Goal: Book appointment/travel/reservation

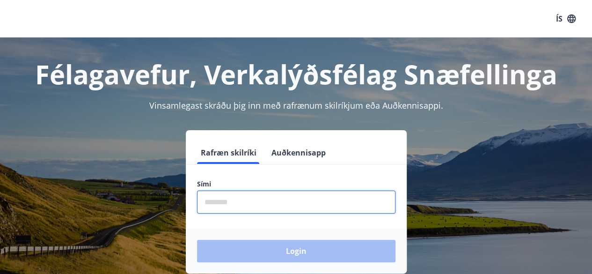
click at [296, 203] on input "phone" at bounding box center [296, 201] width 198 height 23
type input "********"
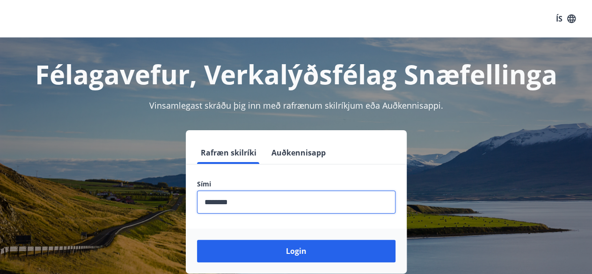
click at [197, 240] on button "Login" at bounding box center [296, 251] width 198 height 22
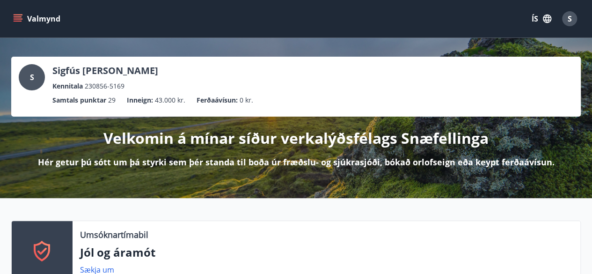
click at [22, 17] on icon "menu" at bounding box center [17, 18] width 9 height 9
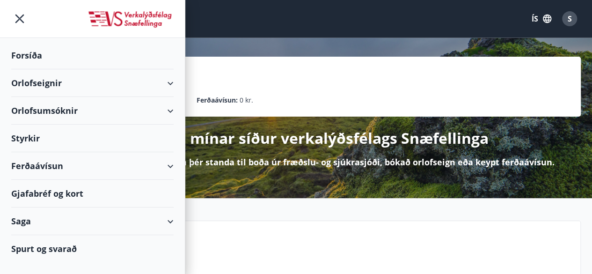
click at [61, 80] on div "Orlofseignir" at bounding box center [92, 83] width 162 height 28
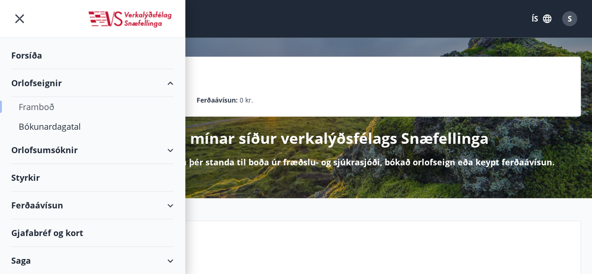
click at [51, 105] on div "Framboð" at bounding box center [92, 107] width 147 height 20
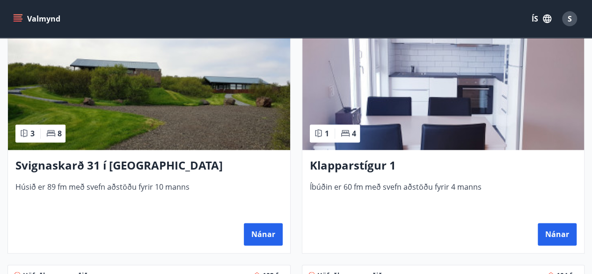
scroll to position [487, 0]
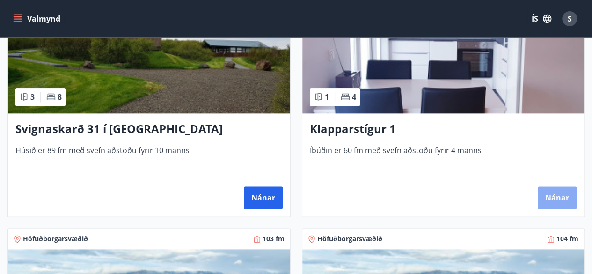
click at [557, 194] on button "Nánar" at bounding box center [557, 197] width 39 height 22
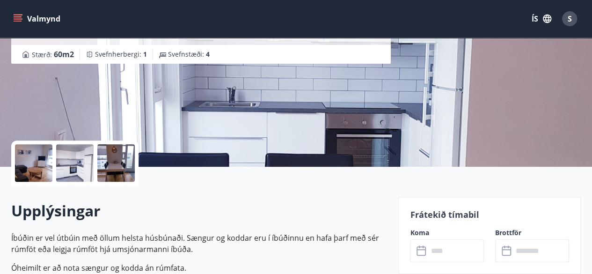
scroll to position [131, 0]
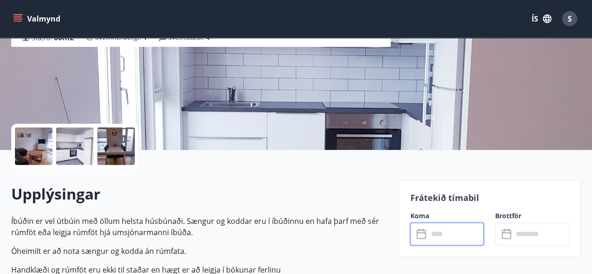
click at [463, 240] on input "text" at bounding box center [456, 233] width 56 height 23
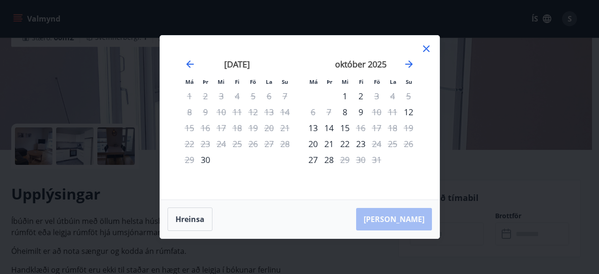
click at [426, 45] on icon at bounding box center [426, 48] width 11 height 11
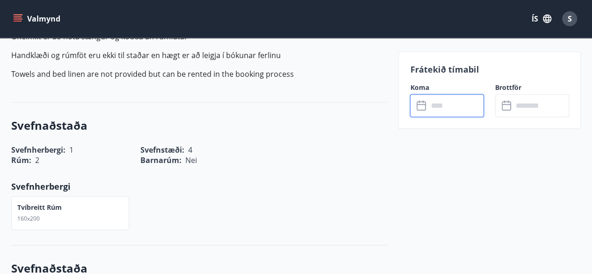
scroll to position [412, 0]
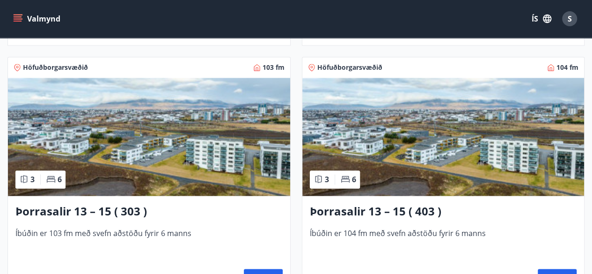
scroll to position [674, 0]
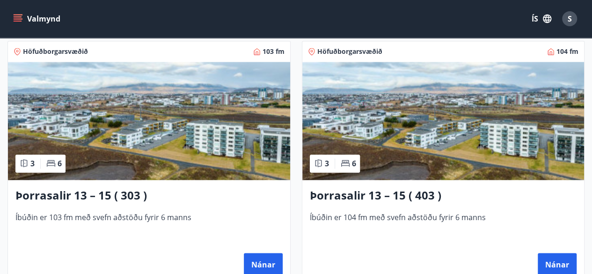
click at [248, 153] on img at bounding box center [149, 121] width 282 height 118
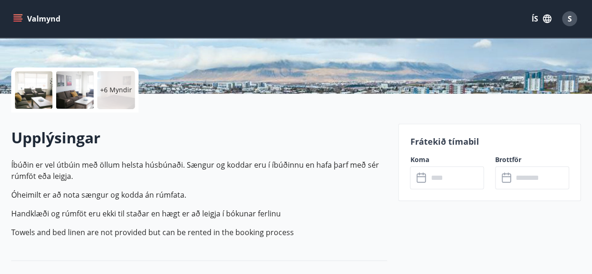
scroll to position [206, 0]
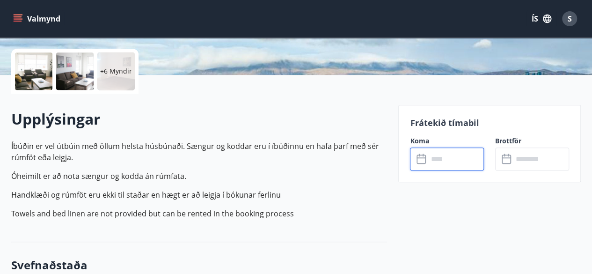
click at [458, 156] on input "text" at bounding box center [456, 158] width 56 height 23
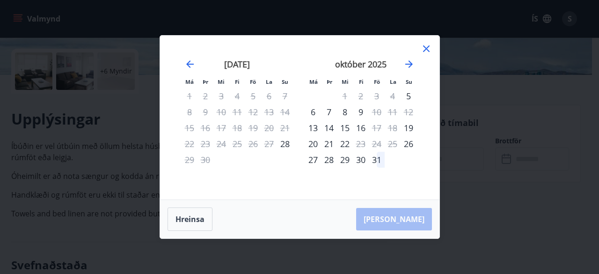
click at [429, 50] on icon at bounding box center [426, 48] width 11 height 11
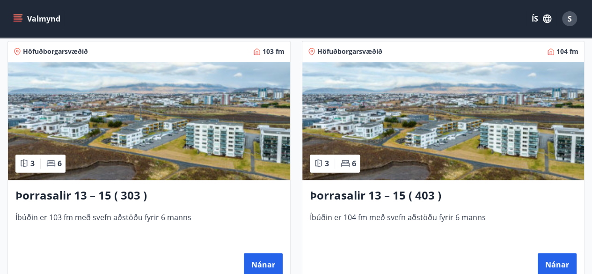
scroll to position [692, 0]
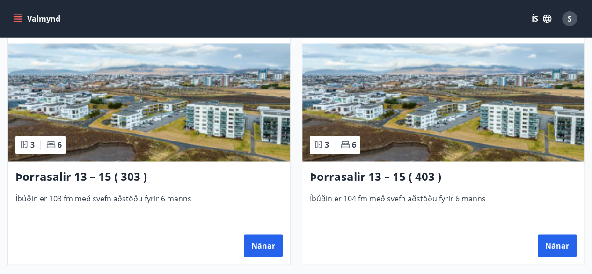
click at [461, 110] on img at bounding box center [443, 102] width 282 height 118
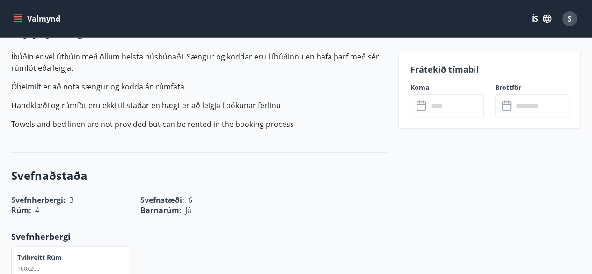
scroll to position [299, 0]
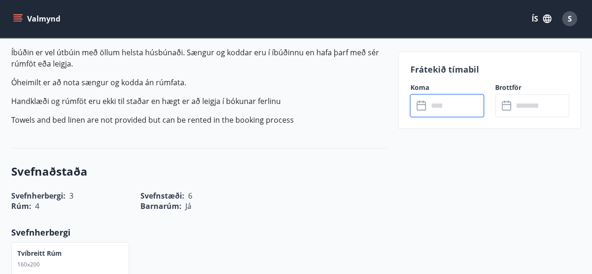
click at [460, 110] on input "text" at bounding box center [456, 105] width 56 height 23
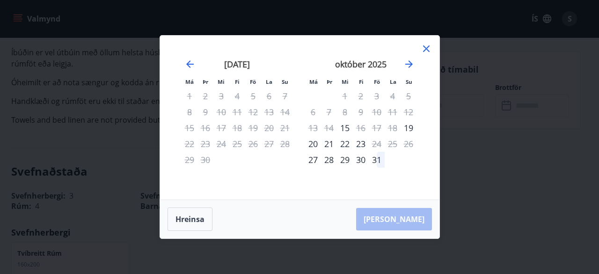
click at [426, 46] on icon at bounding box center [426, 48] width 11 height 11
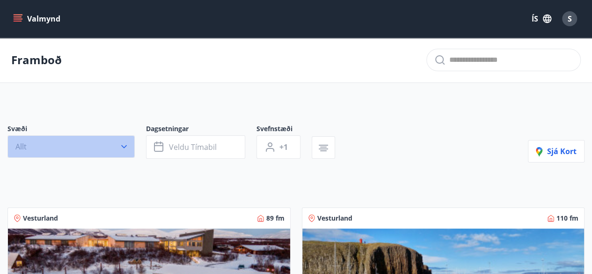
click at [123, 146] on icon "button" at bounding box center [124, 146] width 6 height 3
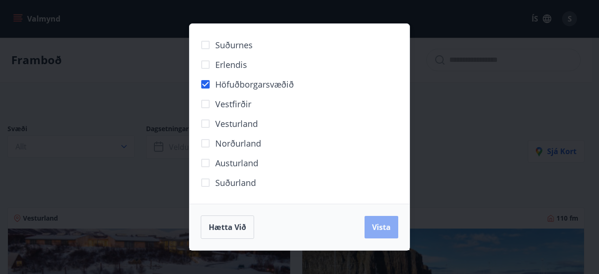
click at [382, 227] on span "Vista" at bounding box center [381, 227] width 19 height 10
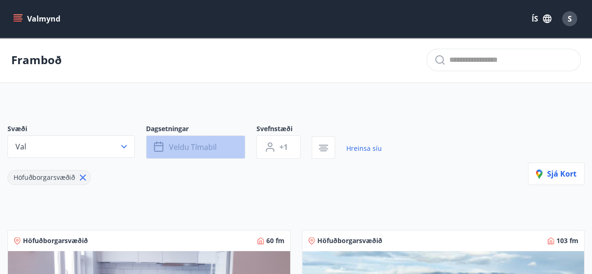
click at [223, 145] on button "Veldu tímabil" at bounding box center [195, 146] width 99 height 23
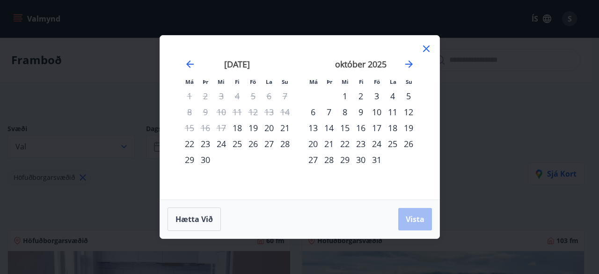
click at [373, 142] on div "24" at bounding box center [377, 144] width 16 height 16
click at [412, 140] on div "26" at bounding box center [408, 144] width 16 height 16
click at [412, 217] on span "Vista" at bounding box center [415, 219] width 19 height 10
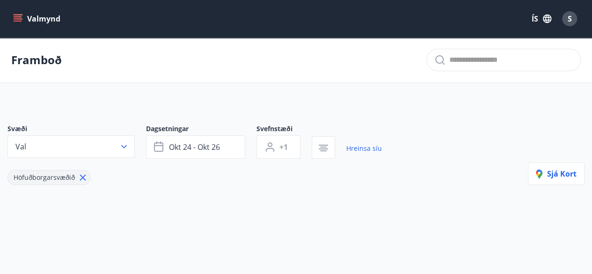
click at [412, 217] on div "Svæði Val Dagsetningar okt 24 - okt 26 Svefnstæði +1 Hreinsa síu Höfuðborgarsvæ…" at bounding box center [296, 170] width 592 height 136
click at [229, 146] on button "okt 24 - okt 26" at bounding box center [195, 146] width 99 height 23
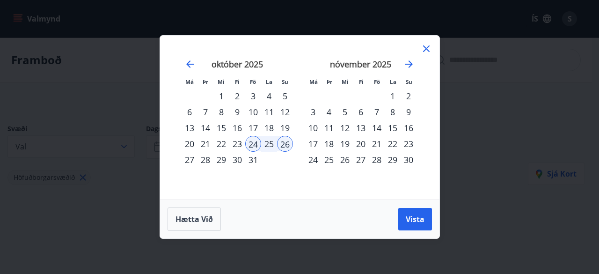
click at [376, 113] on div "7" at bounding box center [377, 112] width 16 height 16
click at [405, 111] on div "9" at bounding box center [408, 112] width 16 height 16
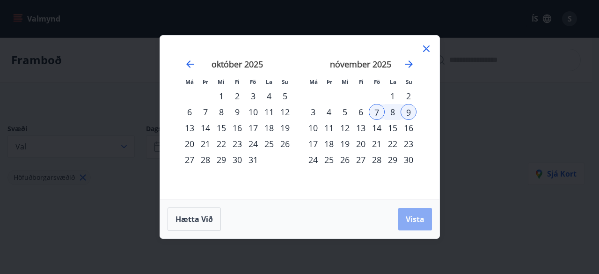
click at [412, 219] on span "Vista" at bounding box center [415, 219] width 19 height 10
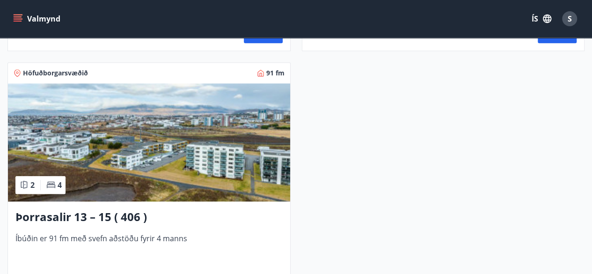
scroll to position [505, 0]
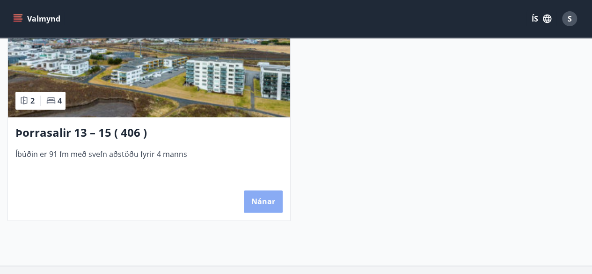
click at [266, 199] on button "Nánar" at bounding box center [263, 201] width 39 height 22
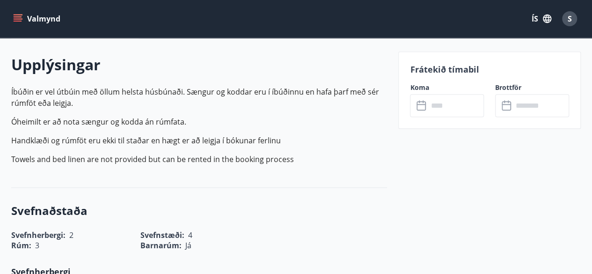
scroll to position [262, 0]
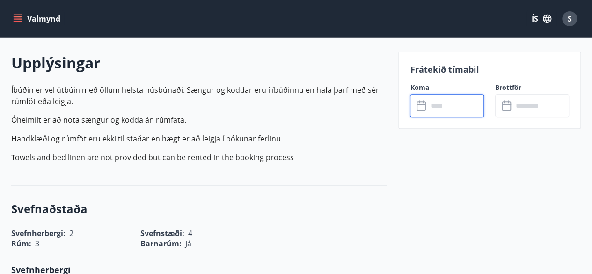
click at [460, 105] on input "text" at bounding box center [456, 105] width 56 height 23
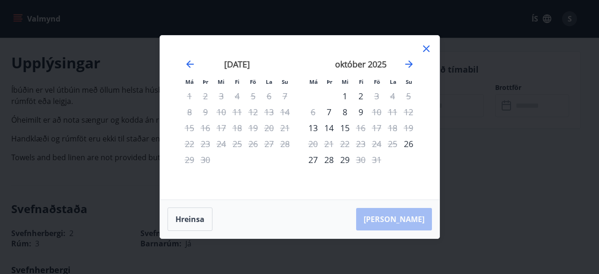
click at [558, 60] on div "Má Þr Mi Fi Fö La Su Má Þr Mi Fi Fö La Su ágúst 2025 1 2 3 4 5 6 7 8 9 10 11 12…" at bounding box center [299, 137] width 599 height 274
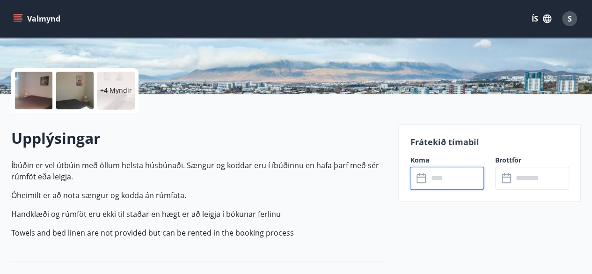
scroll to position [168, 0]
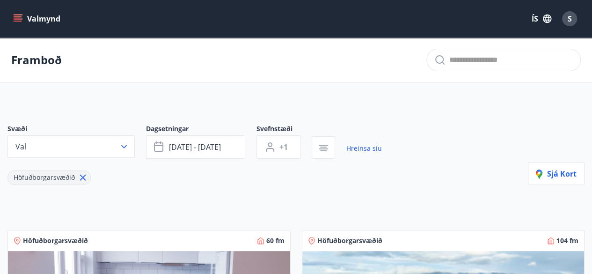
click at [82, 177] on icon at bounding box center [83, 177] width 6 height 6
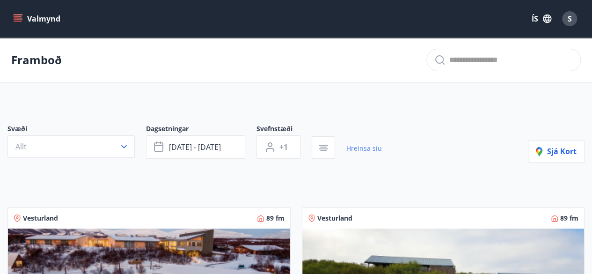
click at [361, 145] on link "Hreinsa síu" at bounding box center [364, 148] width 36 height 21
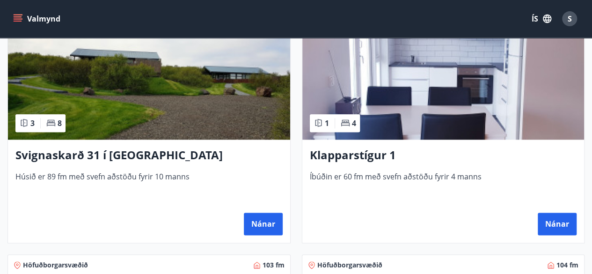
scroll to position [468, 0]
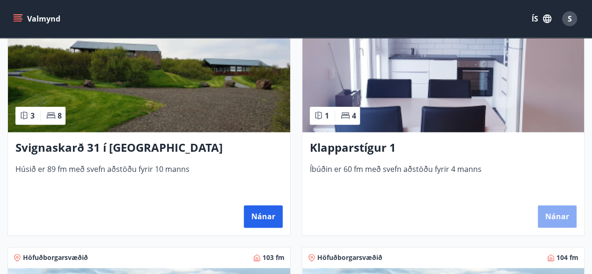
click at [559, 215] on button "Nánar" at bounding box center [557, 216] width 39 height 22
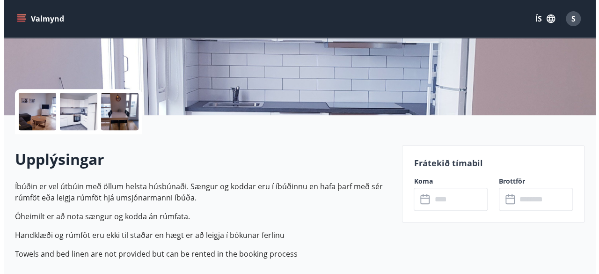
scroll to position [168, 0]
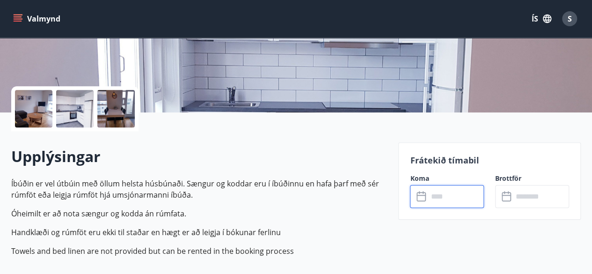
click at [457, 189] on input "text" at bounding box center [456, 196] width 56 height 23
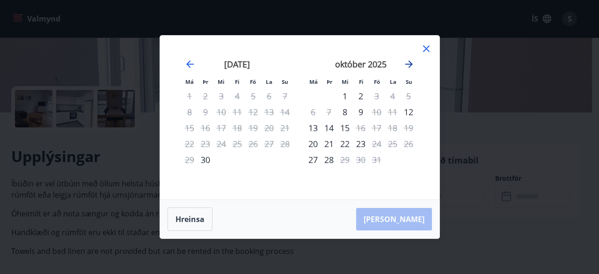
click at [408, 62] on icon "Move forward to switch to the next month." at bounding box center [408, 63] width 11 height 11
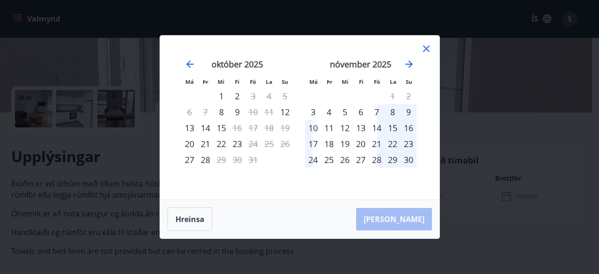
click at [373, 110] on div "7" at bounding box center [377, 112] width 16 height 16
click at [406, 110] on div "9" at bounding box center [408, 112] width 16 height 16
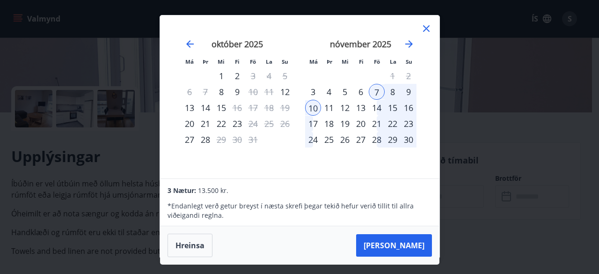
click at [375, 119] on div "21" at bounding box center [377, 124] width 16 height 16
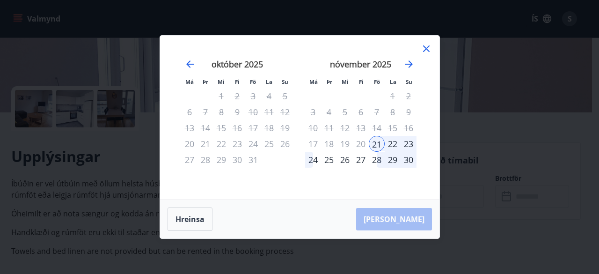
click at [407, 143] on div "23" at bounding box center [408, 144] width 16 height 16
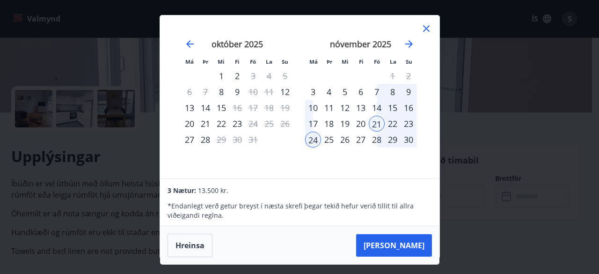
click at [424, 26] on icon at bounding box center [426, 28] width 7 height 7
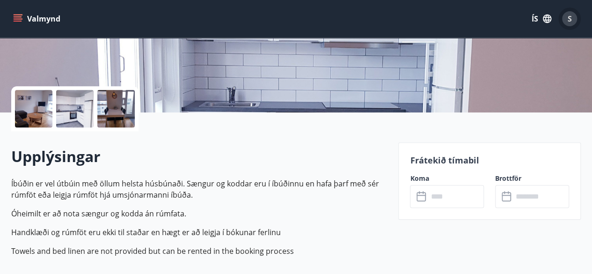
click at [567, 19] on span "S" at bounding box center [569, 19] width 4 height 10
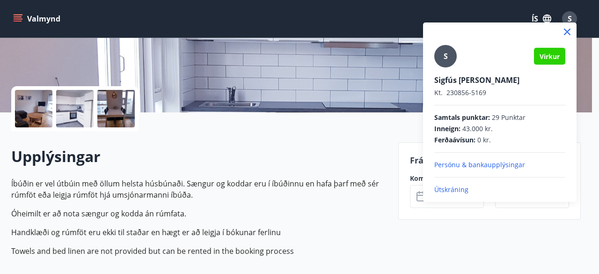
click at [457, 188] on p "Útskráning" at bounding box center [499, 189] width 131 height 9
